Goal: Communication & Community: Answer question/provide support

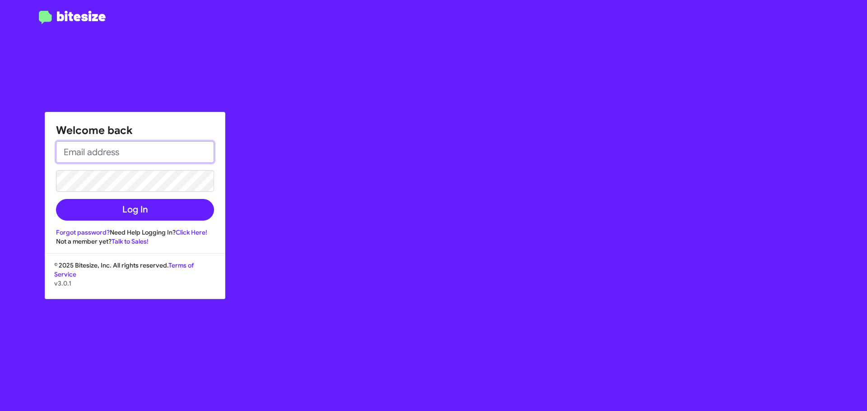
click at [89, 145] on input "email" at bounding box center [135, 152] width 158 height 22
type input "ctaylor@ourismancars.com"
click at [56, 199] on button "Log In" at bounding box center [135, 210] width 158 height 22
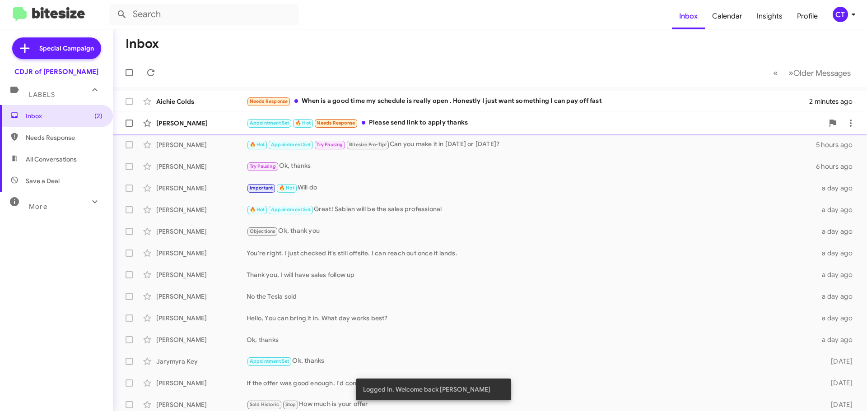
click at [422, 121] on div "Appointment Set 🔥 Hot Needs Response Please send link to apply thanks" at bounding box center [534, 123] width 577 height 10
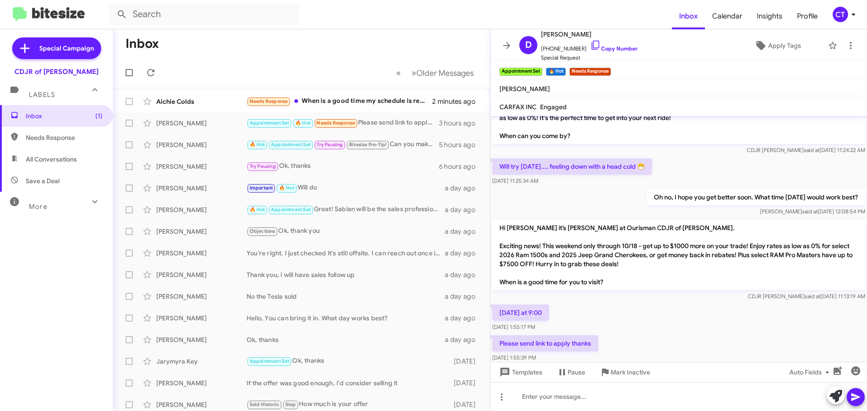
scroll to position [622, 0]
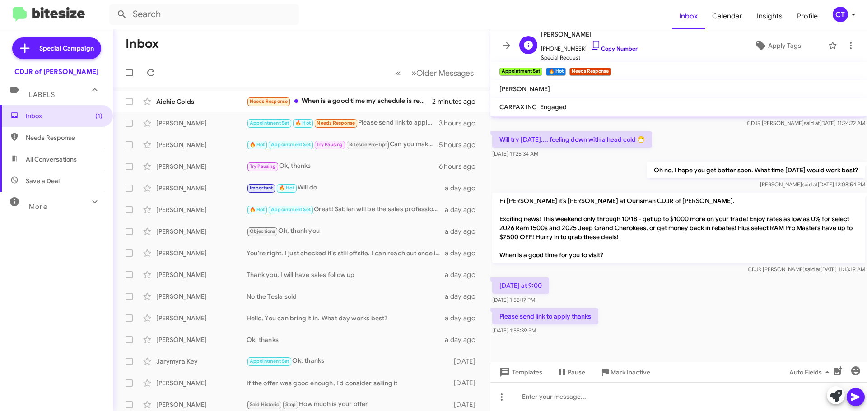
click at [591, 41] on icon at bounding box center [595, 45] width 8 height 9
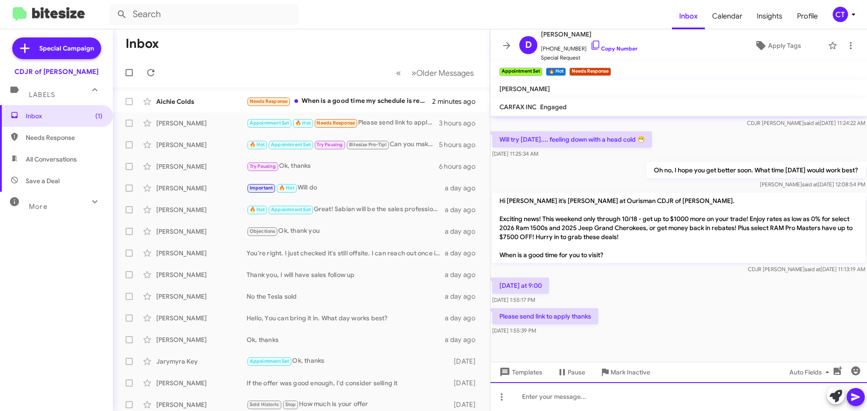
click at [558, 398] on div at bounding box center [678, 396] width 376 height 29
click at [561, 402] on div at bounding box center [678, 396] width 376 height 29
paste div
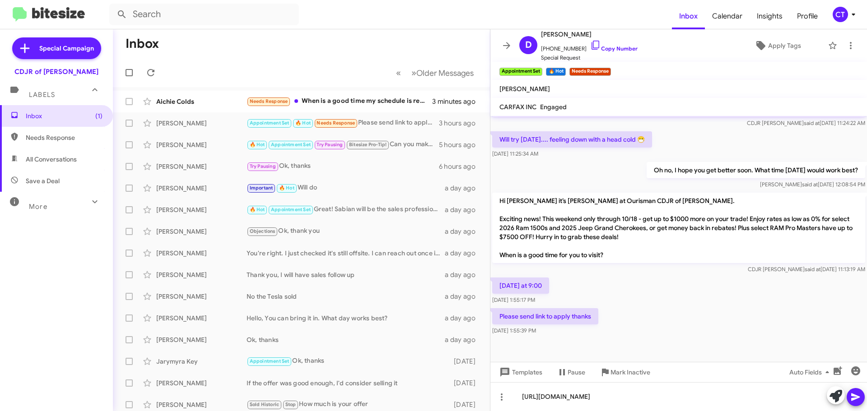
click at [846, 398] on button at bounding box center [855, 397] width 18 height 18
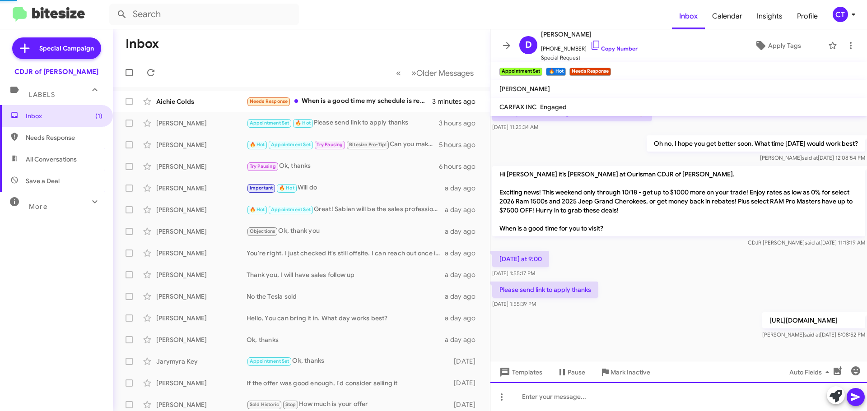
scroll to position [655, 0]
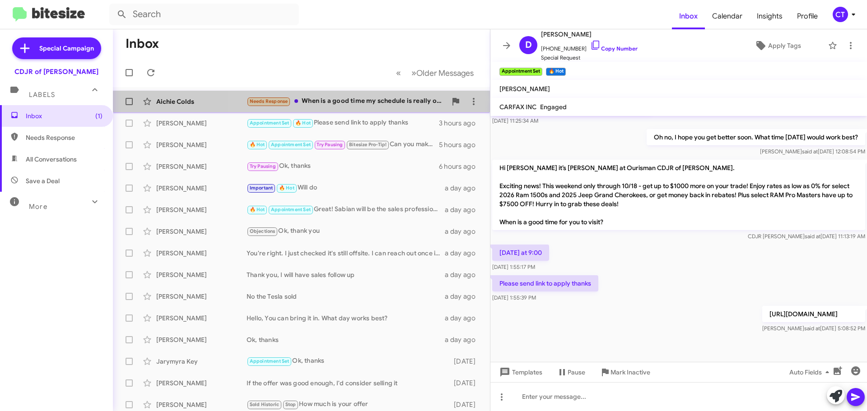
click at [371, 107] on div "Needs Response When is a good time my schedule is really open . Honestly I just…" at bounding box center [346, 101] width 200 height 10
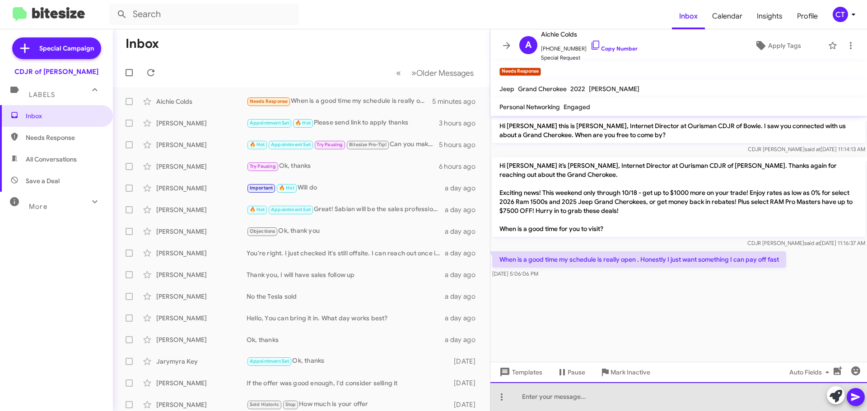
click at [564, 406] on div at bounding box center [678, 396] width 376 height 29
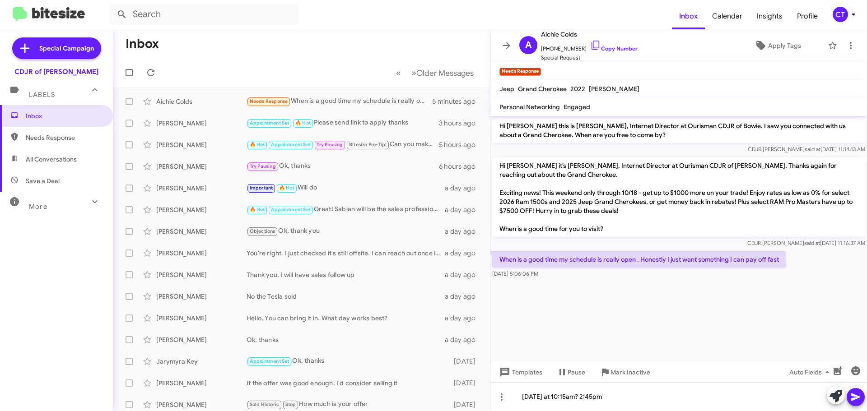
click at [855, 399] on icon at bounding box center [855, 398] width 9 height 8
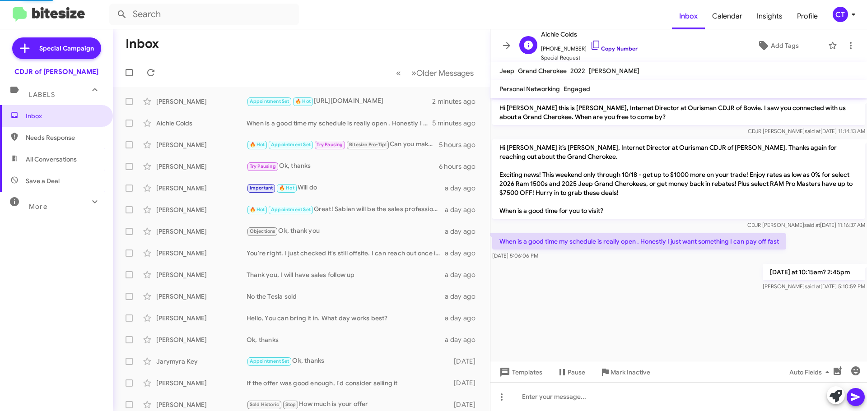
click at [590, 44] on icon at bounding box center [595, 45] width 11 height 11
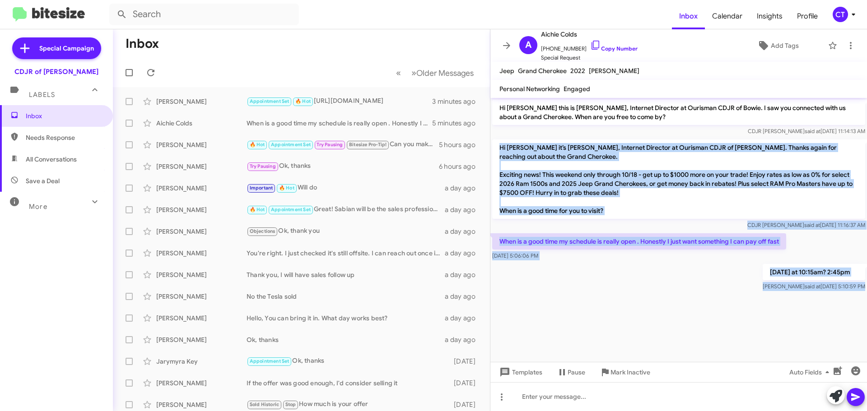
drag, startPoint x: 495, startPoint y: 147, endPoint x: 803, endPoint y: 304, distance: 346.2
click at [803, 304] on cdk-virtual-scroll-viewport "Hi Aichie this is Ciara Taylor, Internet Director at Ourisman CDJR of Bowie. I …" at bounding box center [678, 230] width 376 height 264
copy div "Hi Aichie it’s Ciara Taylor, Internet Director at Ourisman CDJR of Bowie. Thank…"
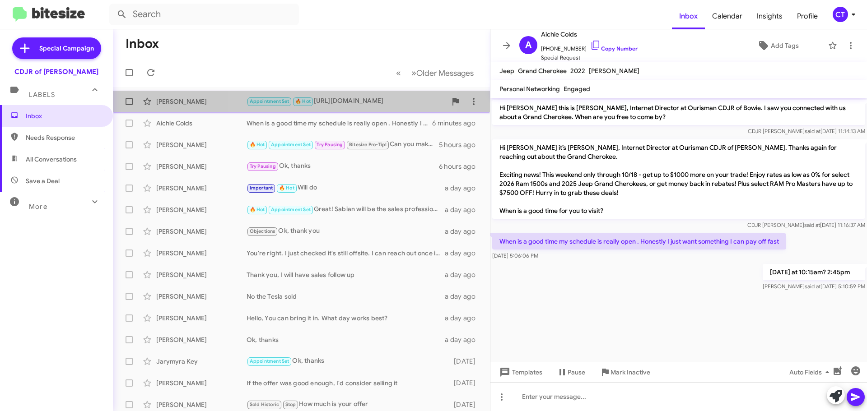
click at [352, 98] on div "Appointment Set 🔥 Hot https://www.ourismanchryslerdodgejeepramofbowie.com/finan…" at bounding box center [346, 101] width 200 height 10
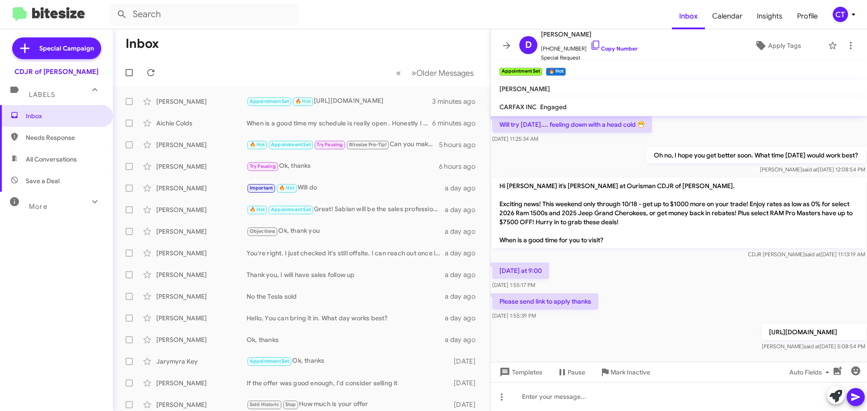
scroll to position [655, 0]
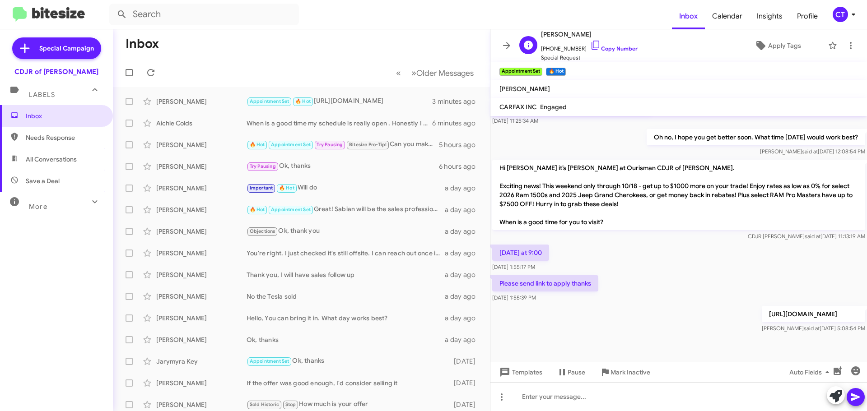
drag, startPoint x: 585, startPoint y: 44, endPoint x: 572, endPoint y: 50, distance: 14.5
click at [590, 44] on icon at bounding box center [595, 45] width 11 height 11
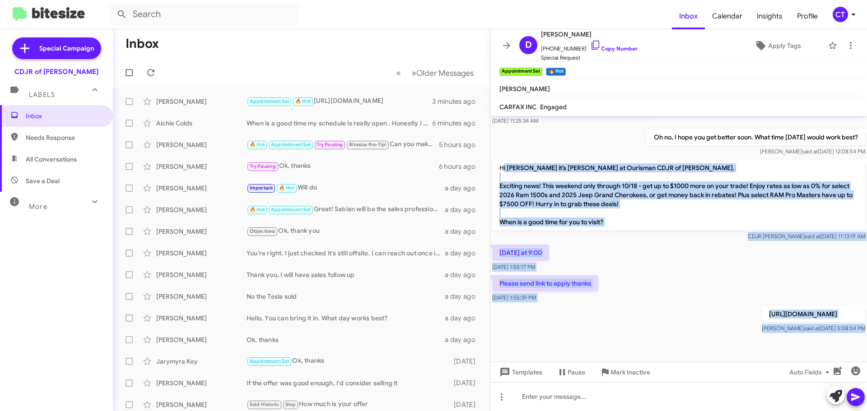
drag, startPoint x: 501, startPoint y: 154, endPoint x: 737, endPoint y: 334, distance: 295.6
click at [737, 334] on cdk-virtual-scroll-viewport "Hi Desiree this is Ciara Taylor, Internet Director at Ourisman CDJR of Bowie. I…" at bounding box center [678, 239] width 376 height 246
copy div "i Desiree it’s Ciara Taylor at Ourisman CDJR of Bowie. Exciting news! This week…"
click at [761, 306] on p "[URL][DOMAIN_NAME]" at bounding box center [812, 314] width 103 height 16
click at [682, 258] on div "Tomorrow at 9:00 Oct 10, 2025, 1:55:17 PM" at bounding box center [678, 258] width 376 height 31
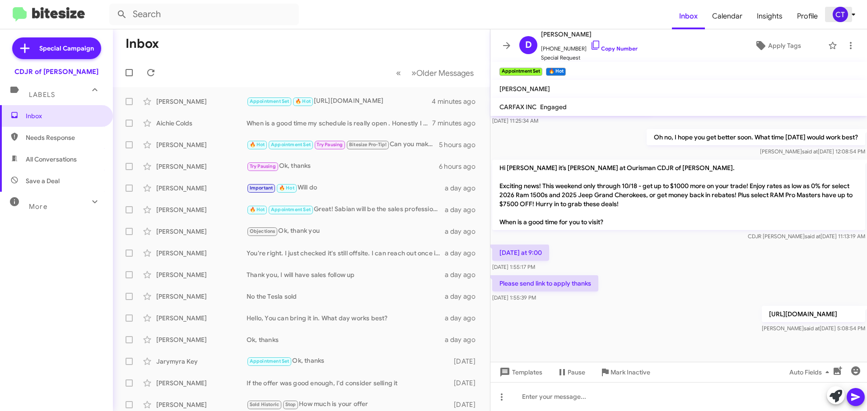
click at [848, 15] on icon at bounding box center [853, 14] width 11 height 11
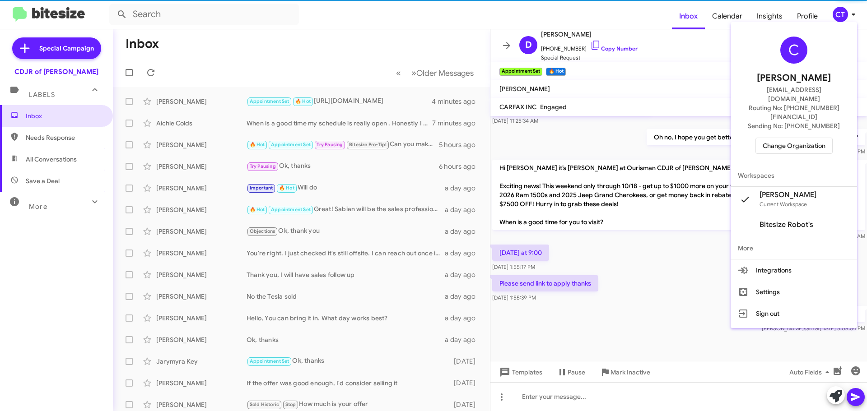
click at [792, 138] on span "Change Organization" at bounding box center [793, 145] width 63 height 15
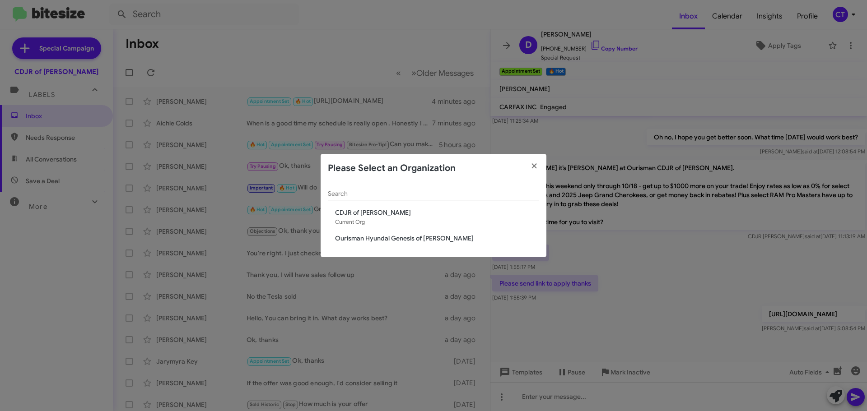
click at [393, 233] on div "Search CDJR of Bowie Current Org Ourisman Hyundai Genesis of Bowie" at bounding box center [433, 220] width 226 height 75
click at [391, 236] on span "Ourisman Hyundai Genesis of Bowie" at bounding box center [437, 238] width 204 height 9
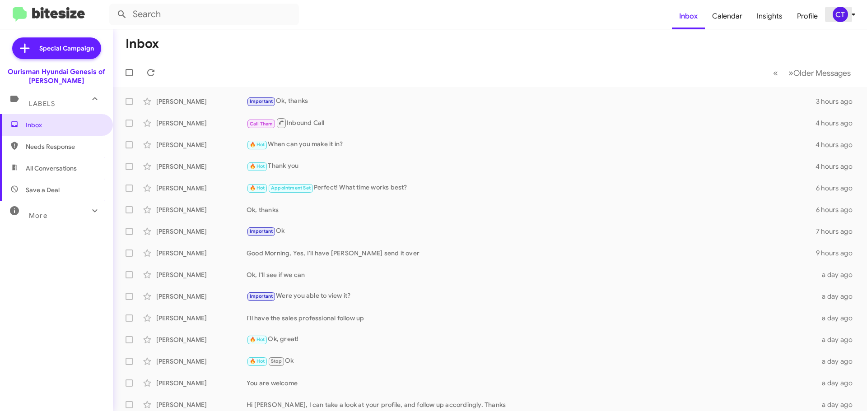
click at [843, 16] on div "CT" at bounding box center [839, 14] width 15 height 15
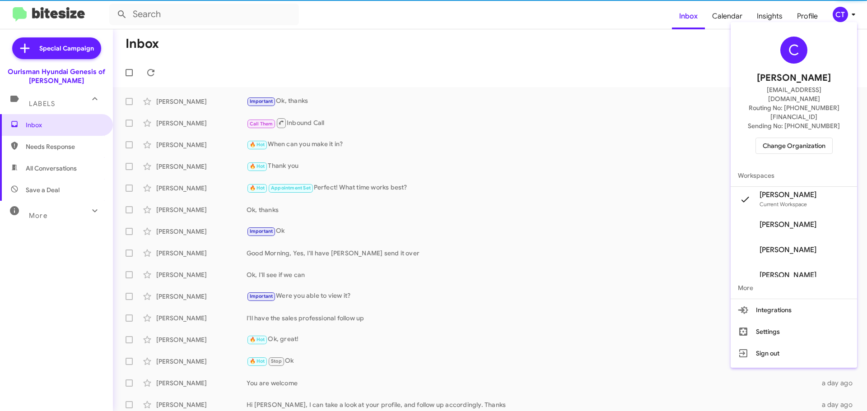
click at [808, 138] on span "Change Organization" at bounding box center [793, 145] width 63 height 15
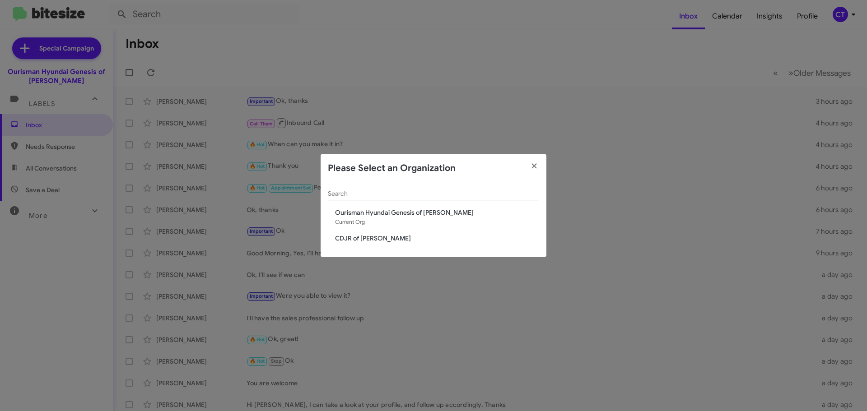
click at [355, 236] on span "CDJR of [PERSON_NAME]" at bounding box center [437, 238] width 204 height 9
